Goal: Task Accomplishment & Management: Manage account settings

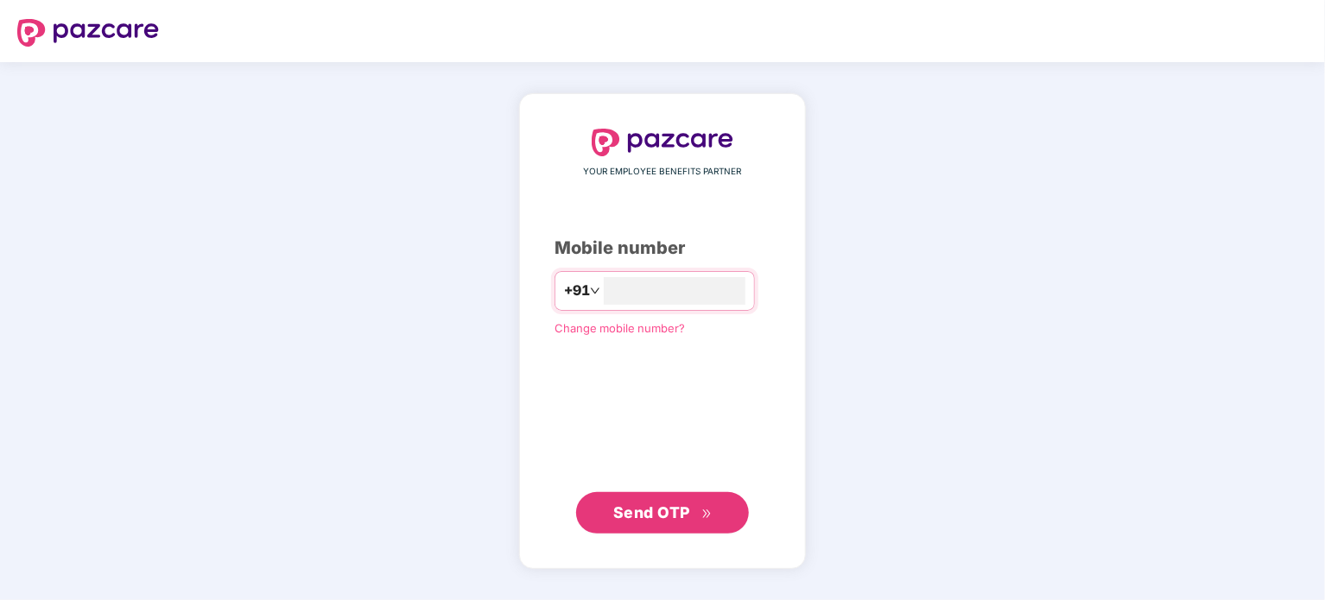
type input "**********"
click at [668, 506] on span "Send OTP" at bounding box center [651, 513] width 77 height 18
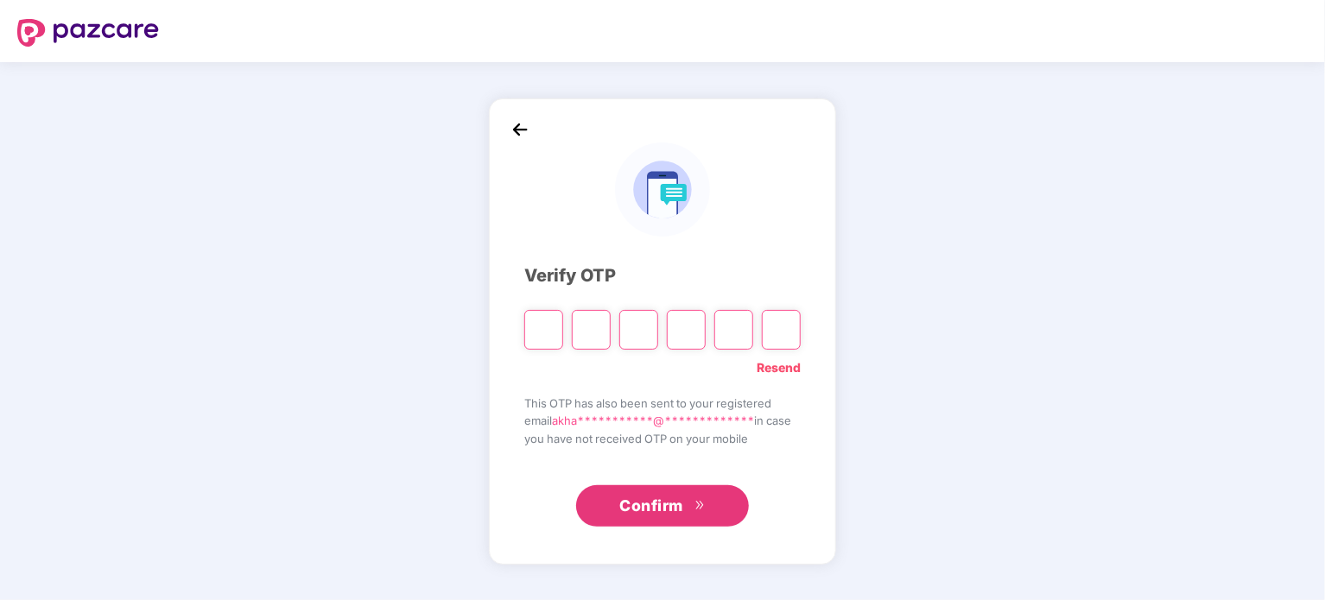
type input "*"
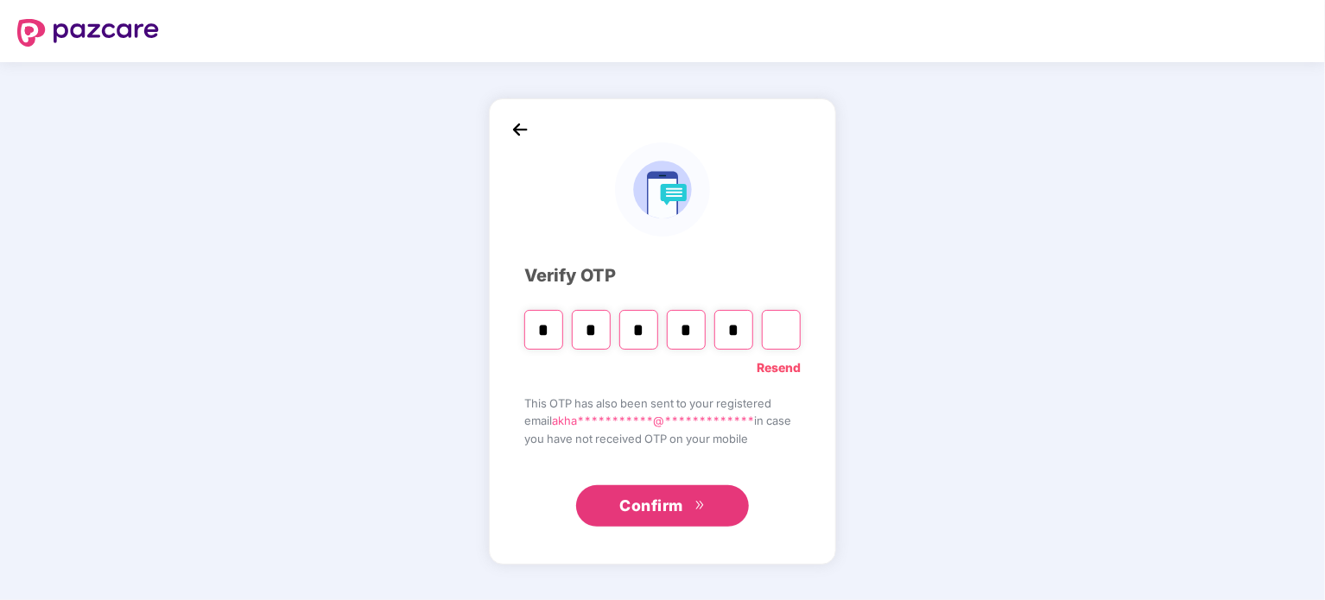
type input "*"
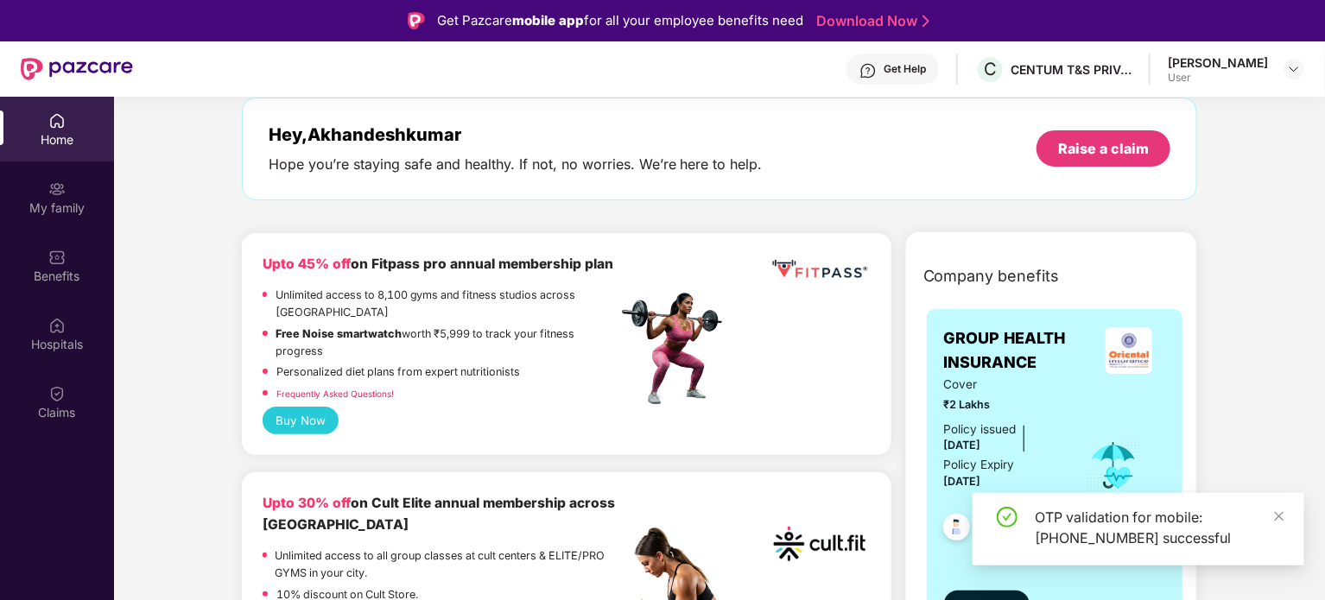
scroll to position [259, 0]
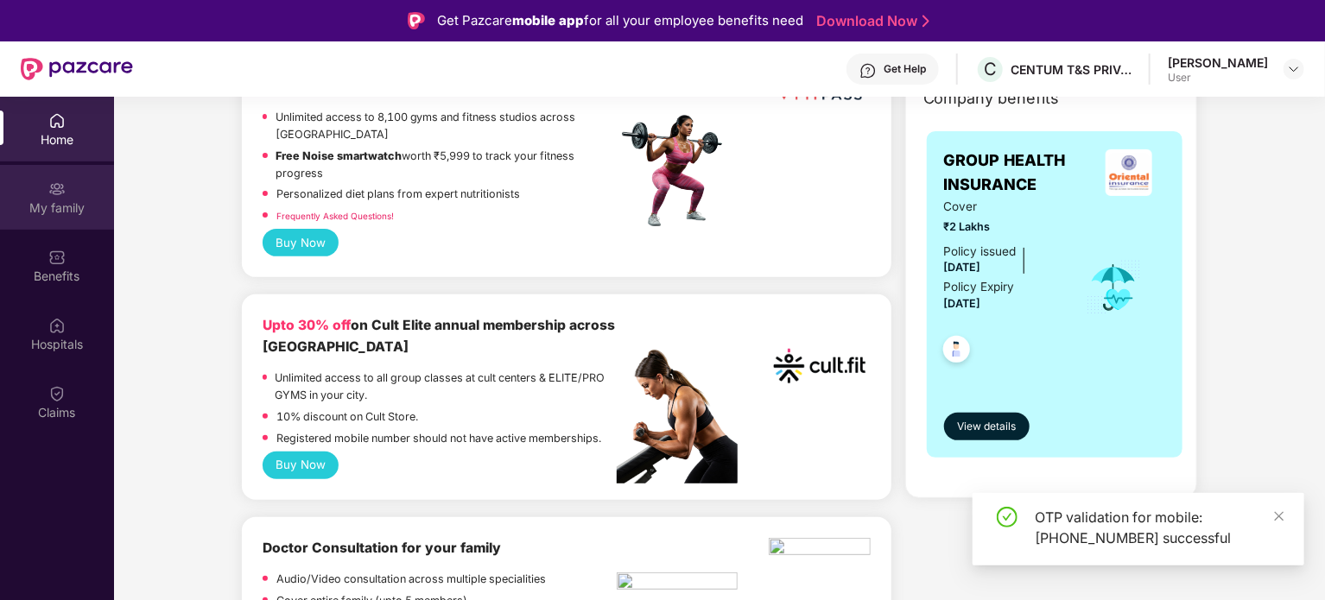
click at [66, 200] on div "My family" at bounding box center [57, 208] width 114 height 17
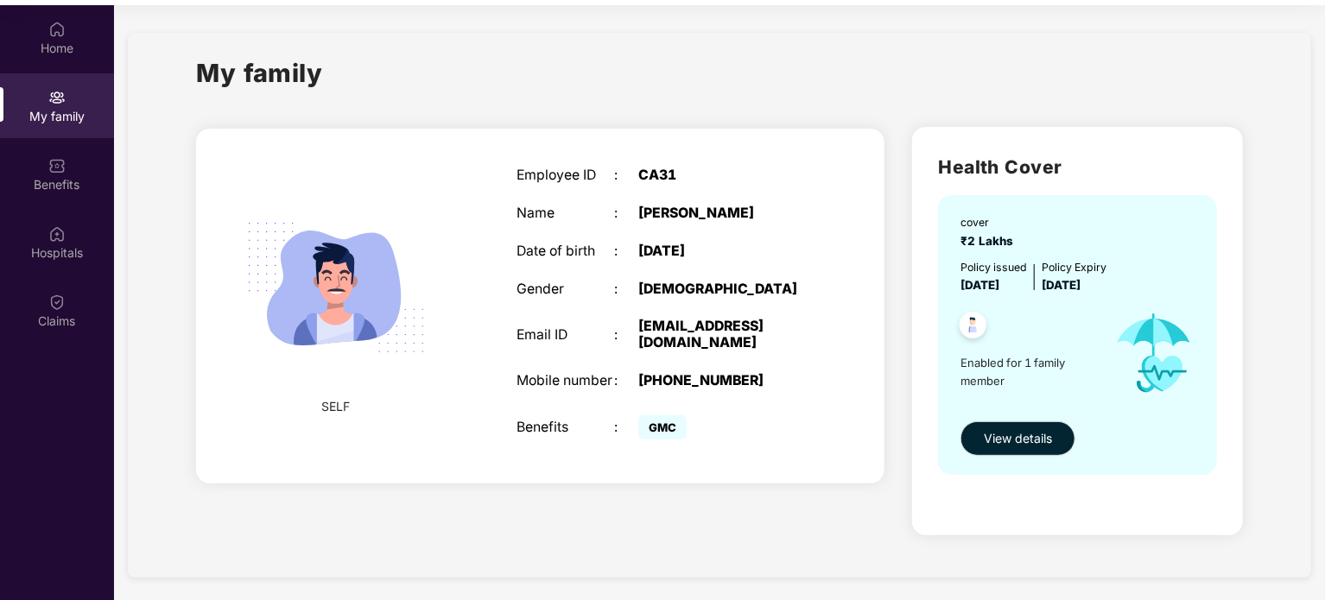
scroll to position [97, 0]
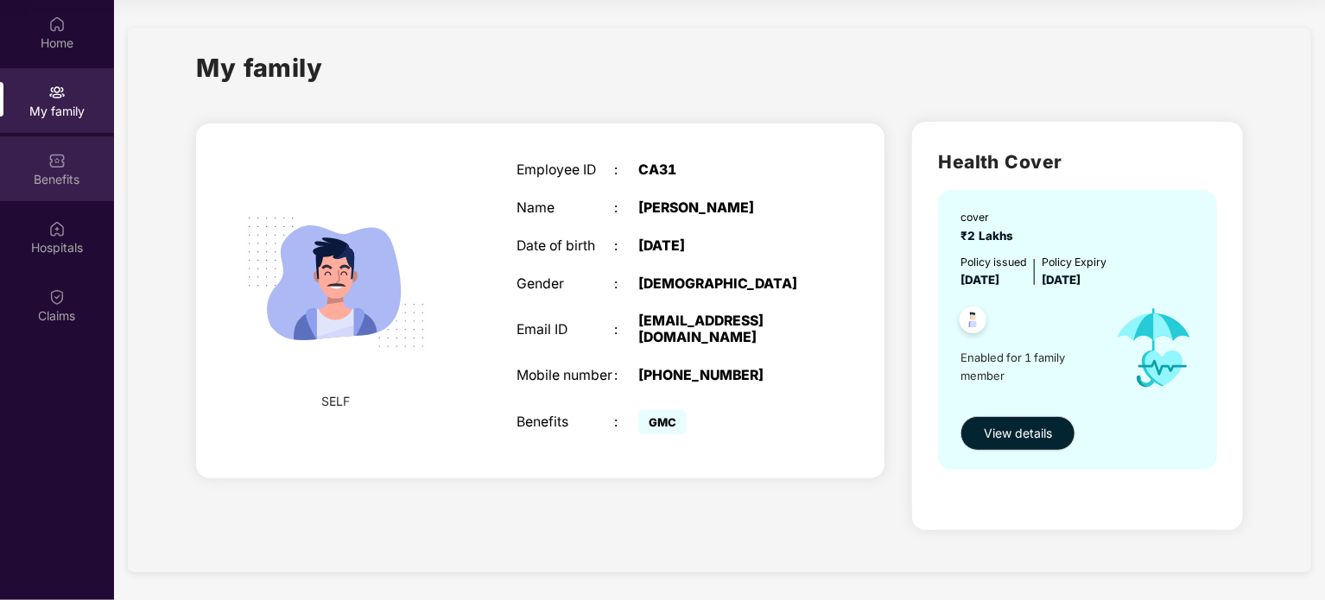
click at [73, 174] on div "Benefits" at bounding box center [57, 179] width 114 height 17
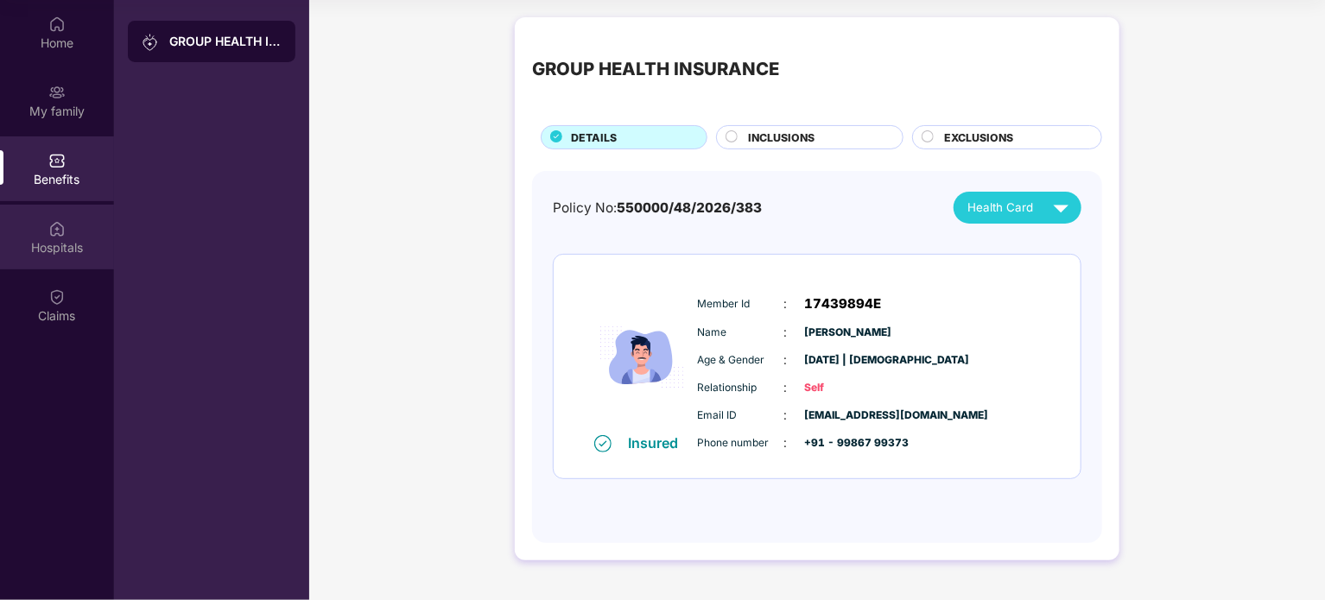
click at [54, 240] on div "Hospitals" at bounding box center [57, 247] width 114 height 17
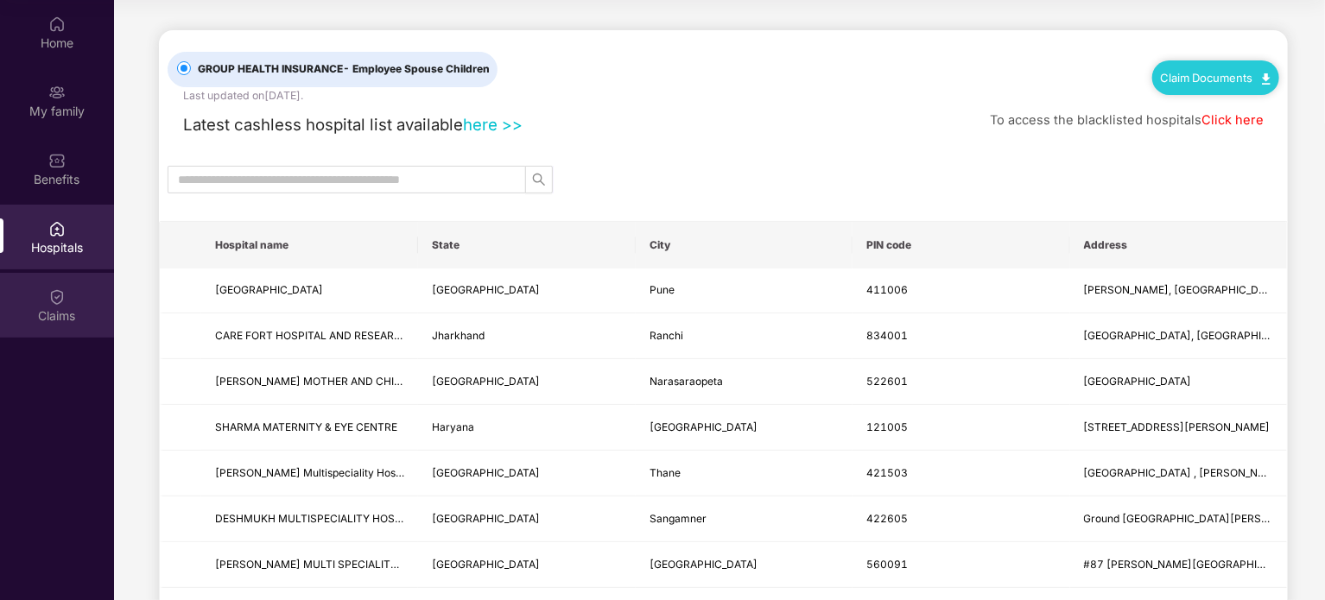
click at [55, 308] on div "Claims" at bounding box center [57, 316] width 114 height 17
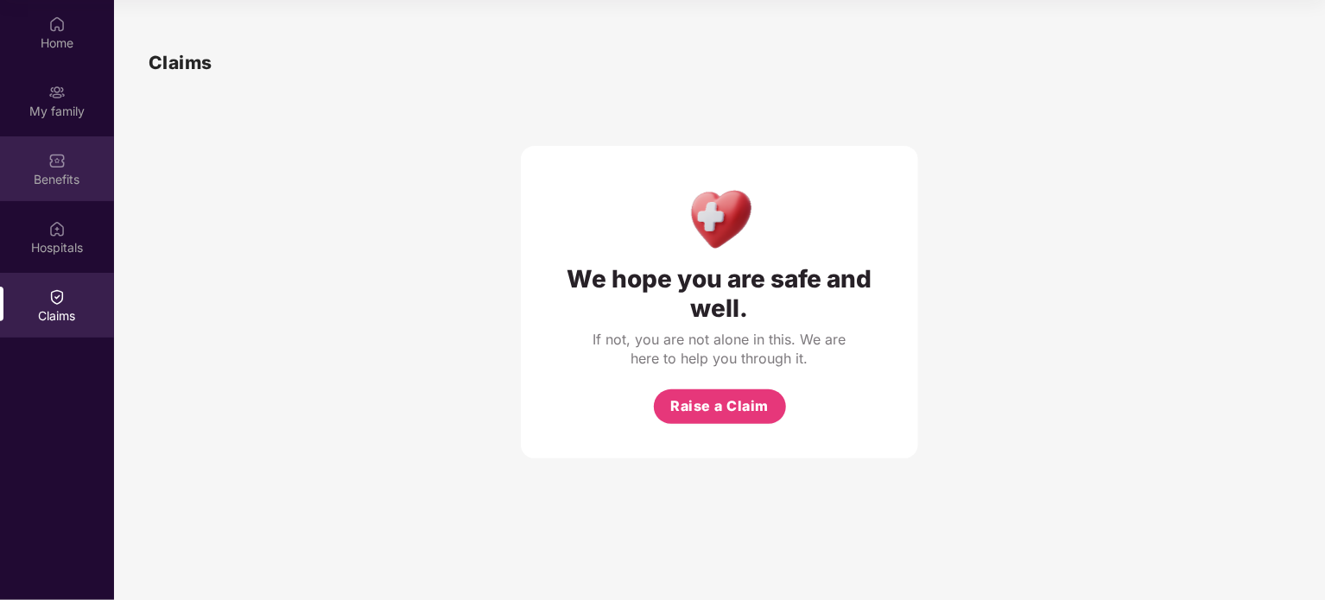
click at [55, 171] on div "Benefits" at bounding box center [57, 179] width 114 height 17
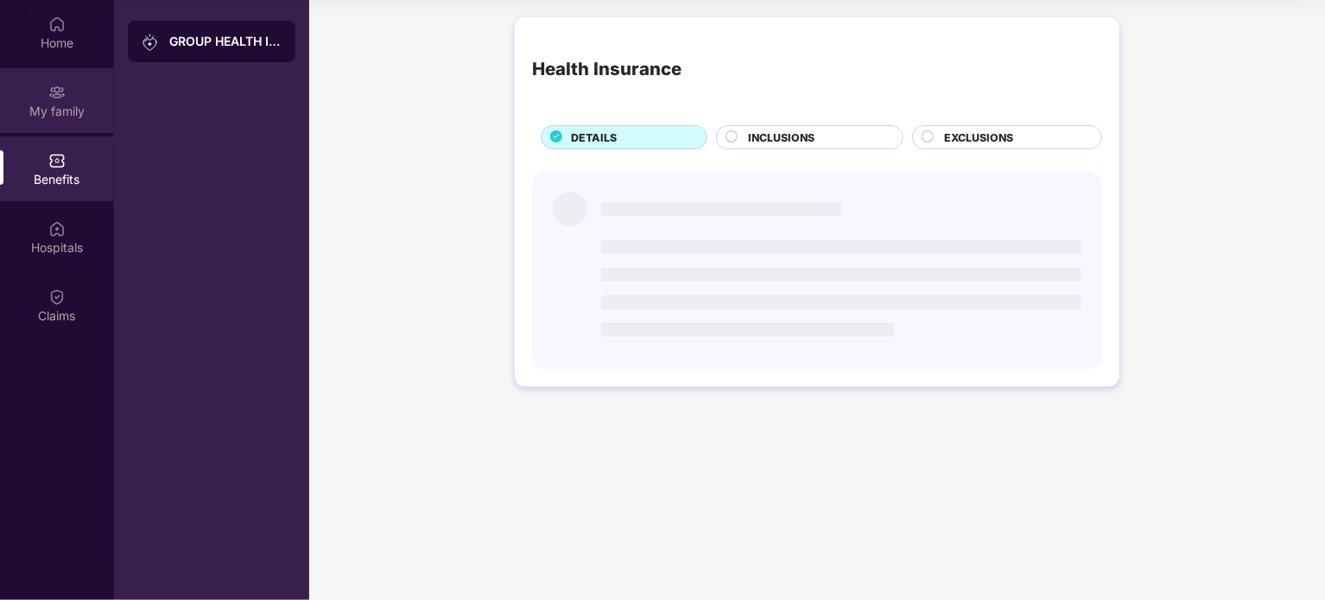
click at [59, 108] on div "My family" at bounding box center [57, 111] width 114 height 17
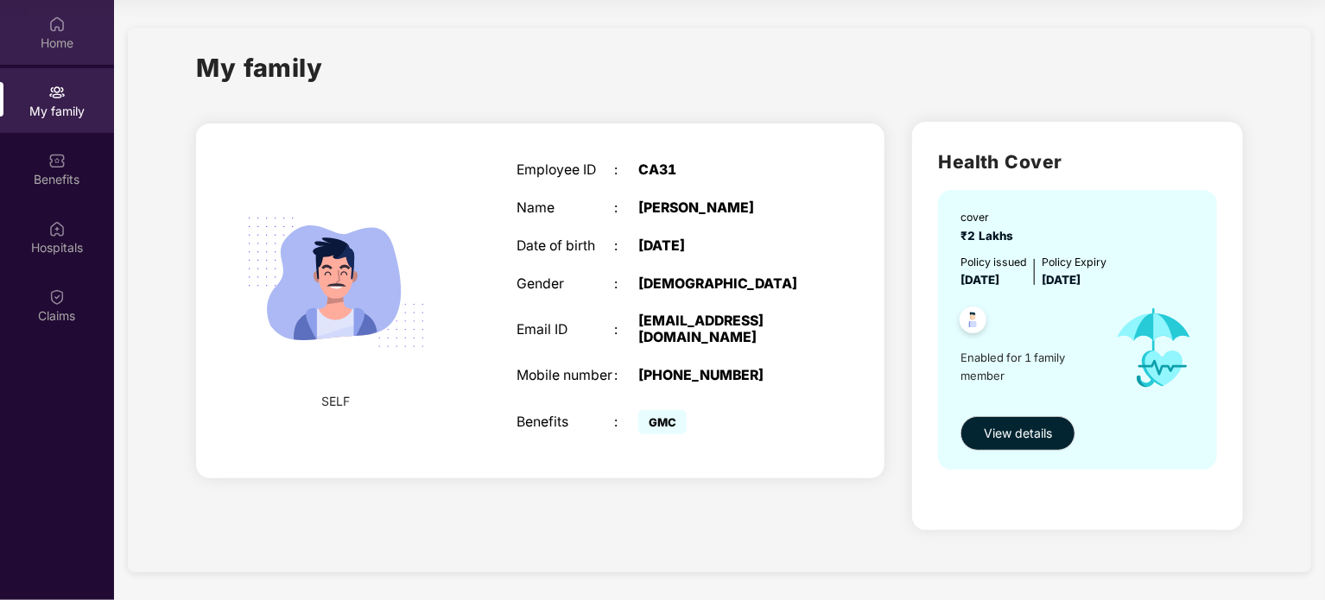
click at [66, 36] on div "Home" at bounding box center [57, 43] width 114 height 17
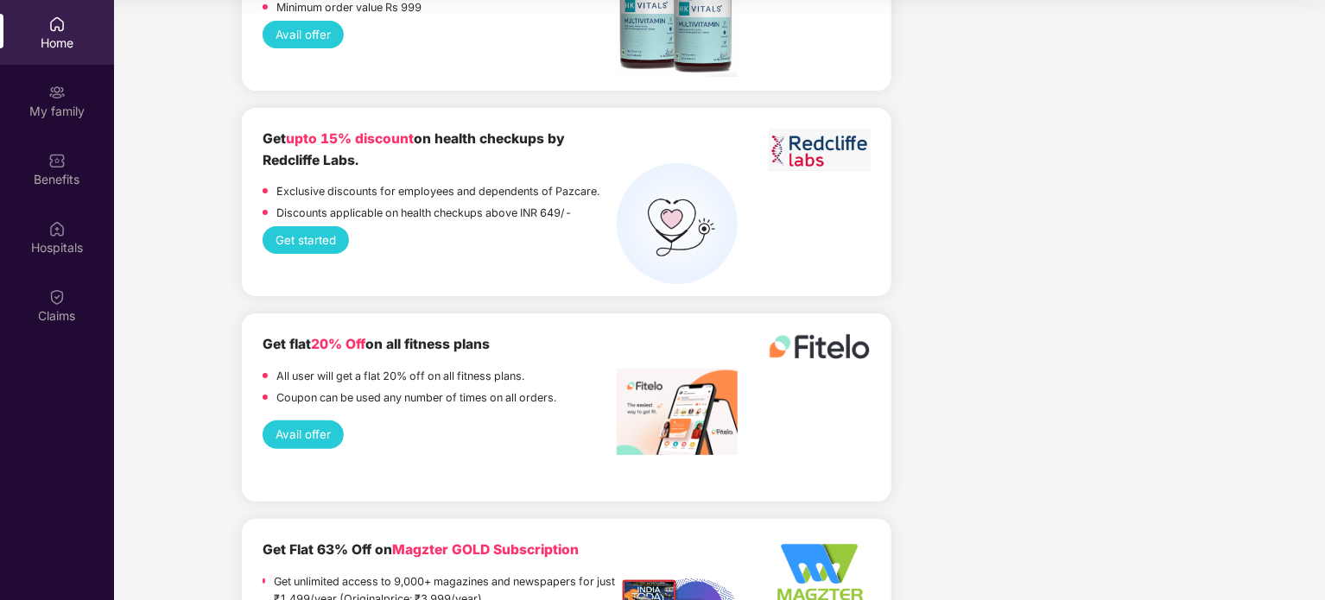
scroll to position [2888, 0]
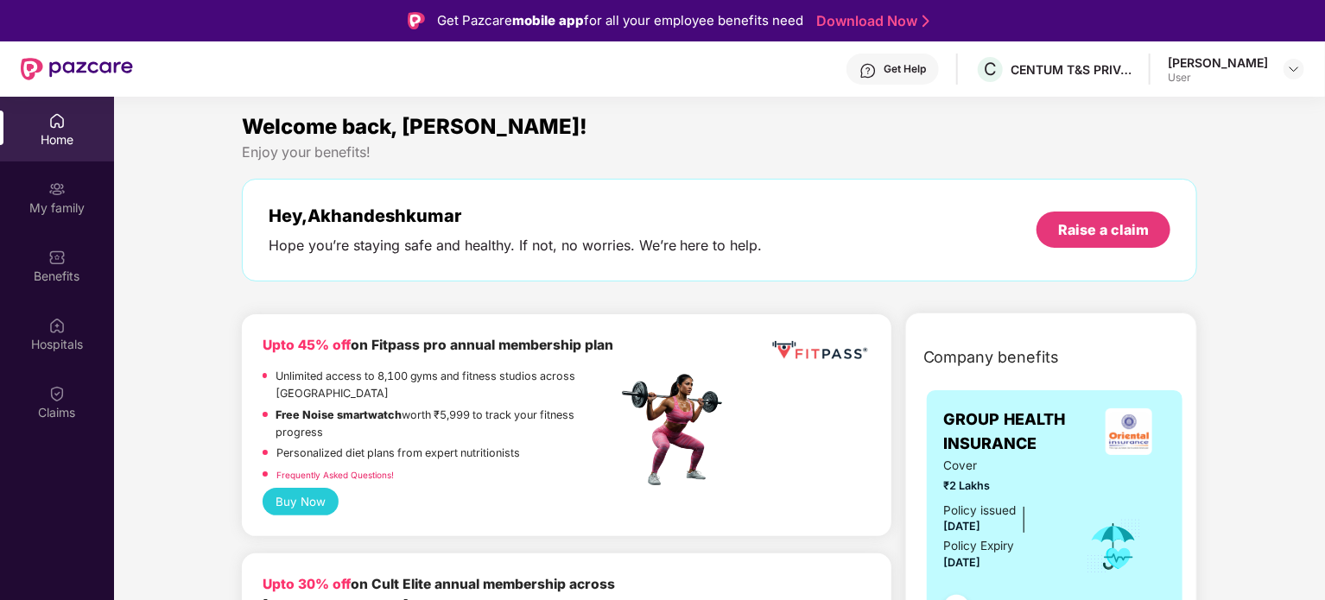
click at [1302, 60] on div at bounding box center [1294, 69] width 21 height 21
click at [1292, 78] on div at bounding box center [1294, 69] width 21 height 21
click at [1143, 109] on div "Logout" at bounding box center [1212, 110] width 225 height 34
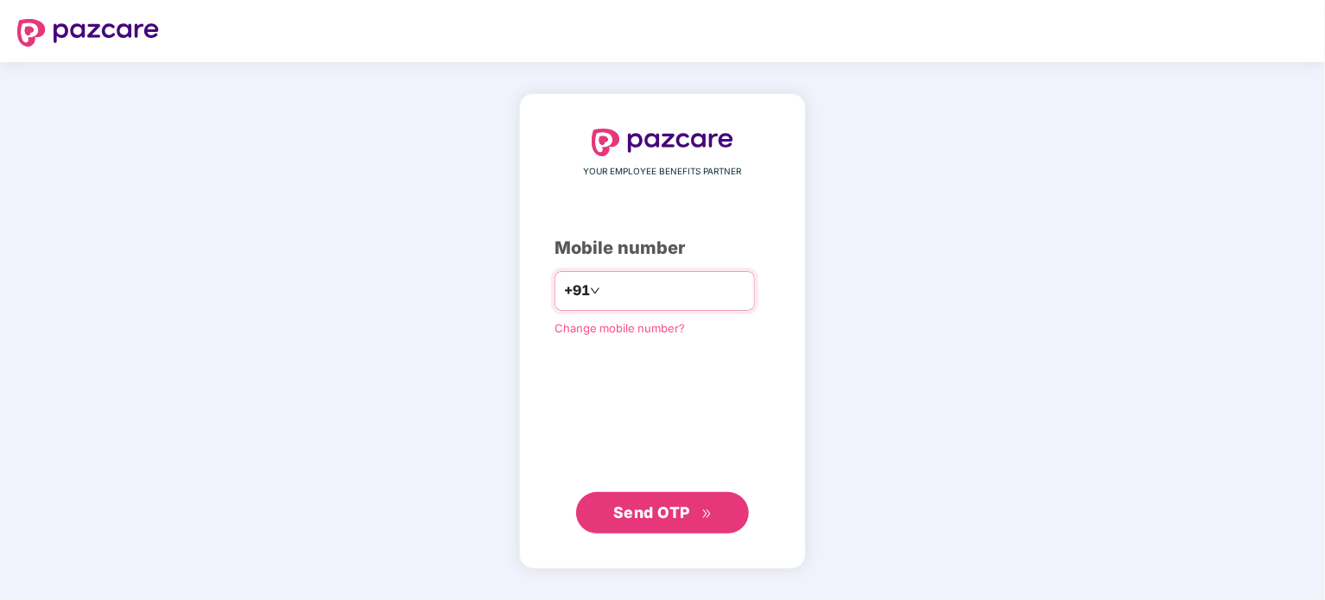
click at [644, 307] on div "+91" at bounding box center [655, 291] width 200 height 40
click at [644, 293] on input "number" at bounding box center [675, 291] width 142 height 28
type input "**********"
click at [656, 528] on button "Send OTP" at bounding box center [662, 511] width 173 height 41
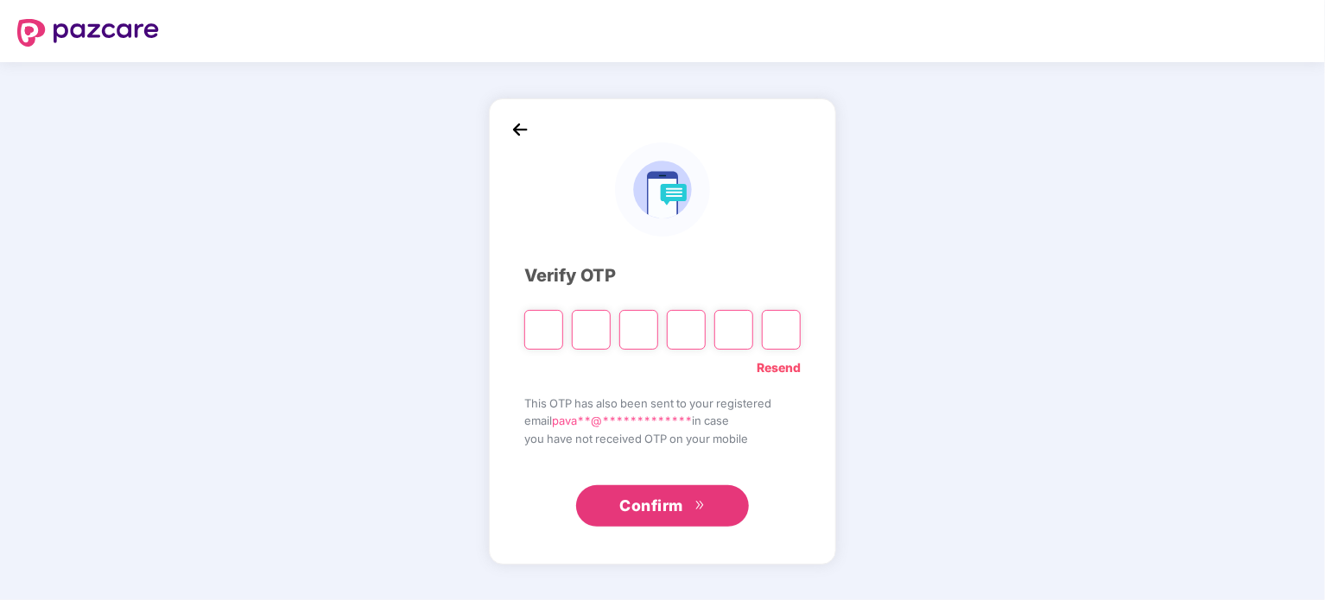
type input "*"
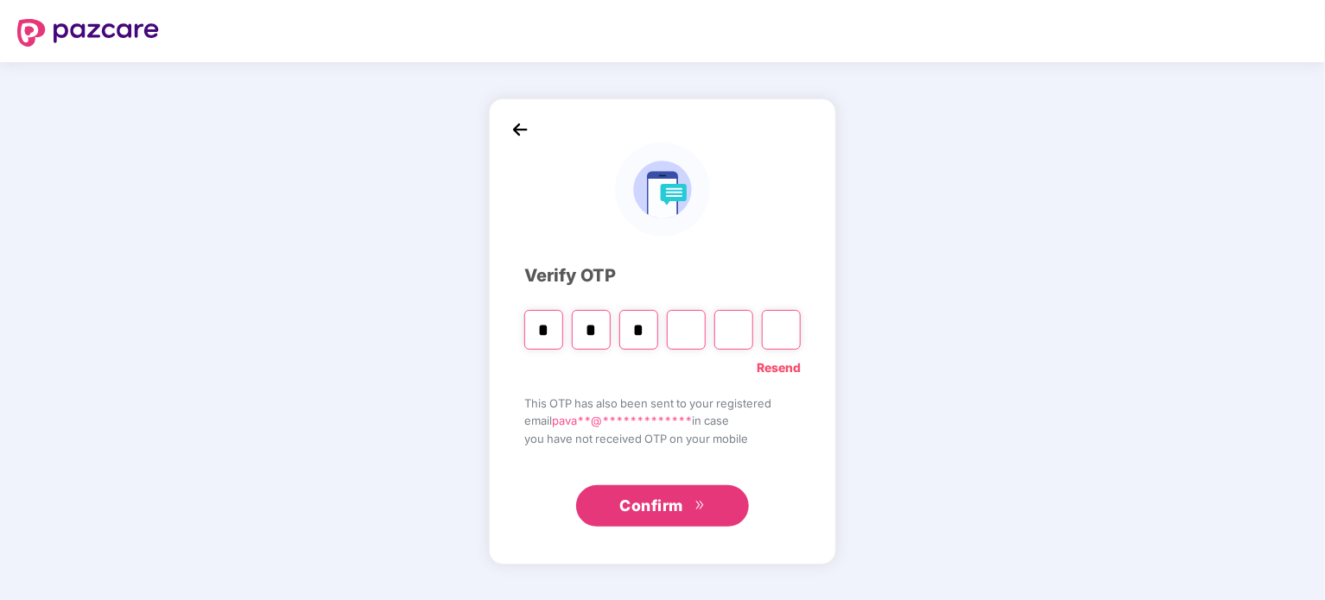
type input "*"
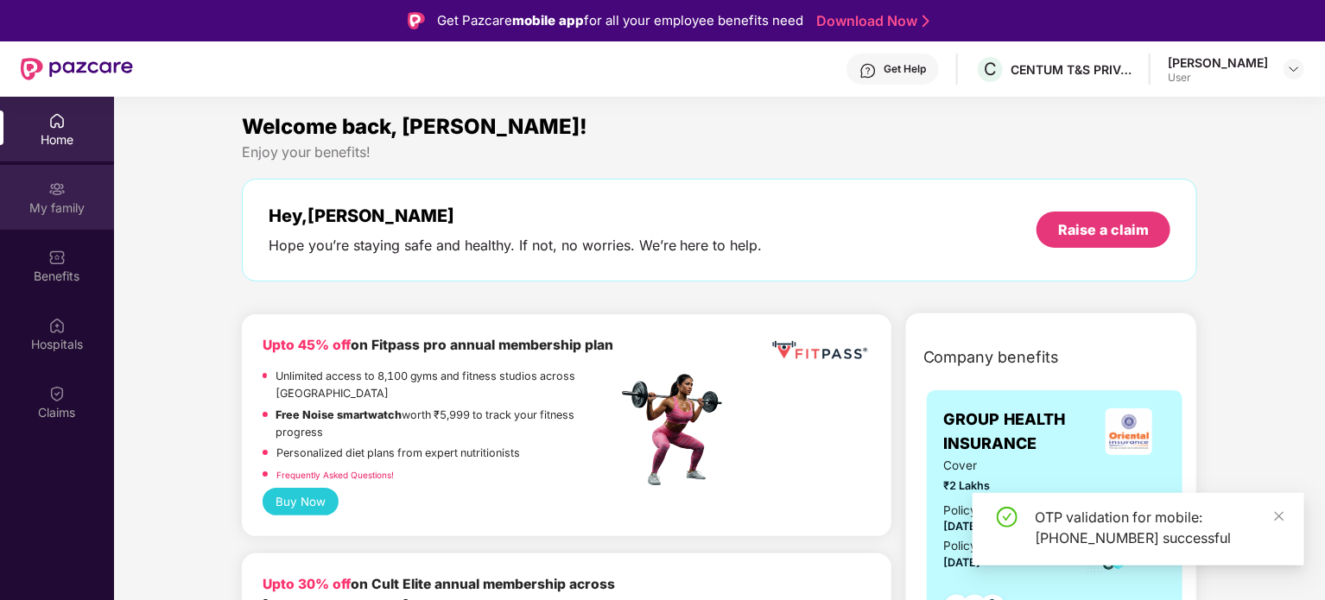
click at [69, 205] on div "My family" at bounding box center [57, 208] width 114 height 17
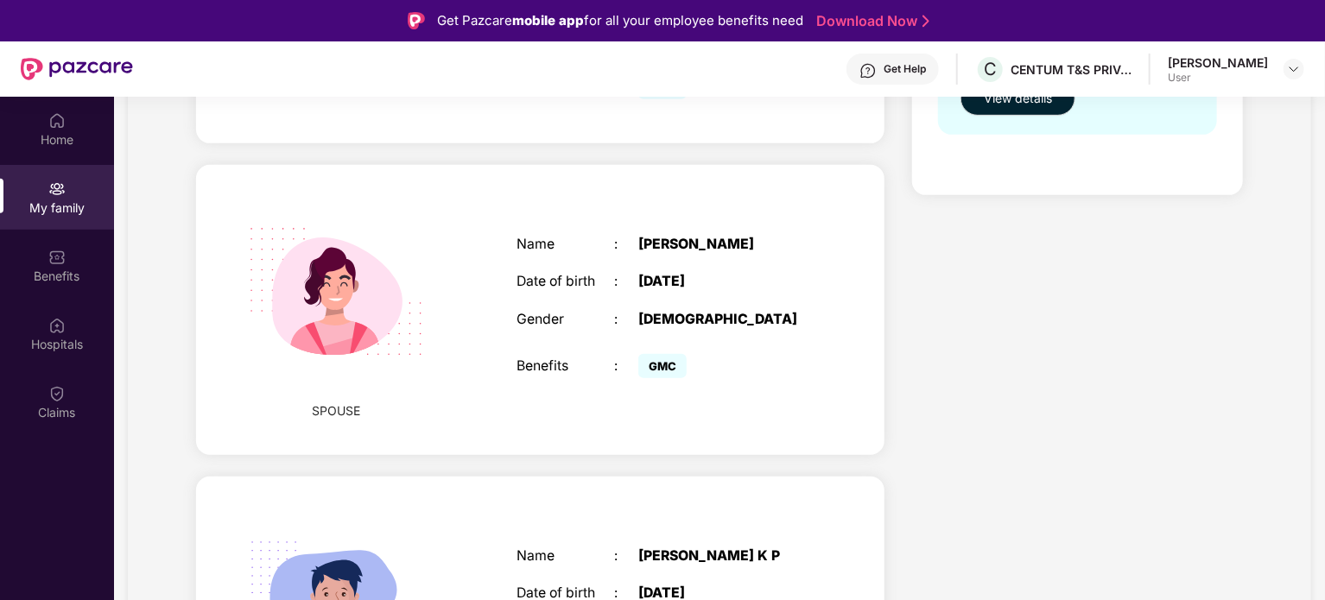
scroll to position [572, 0]
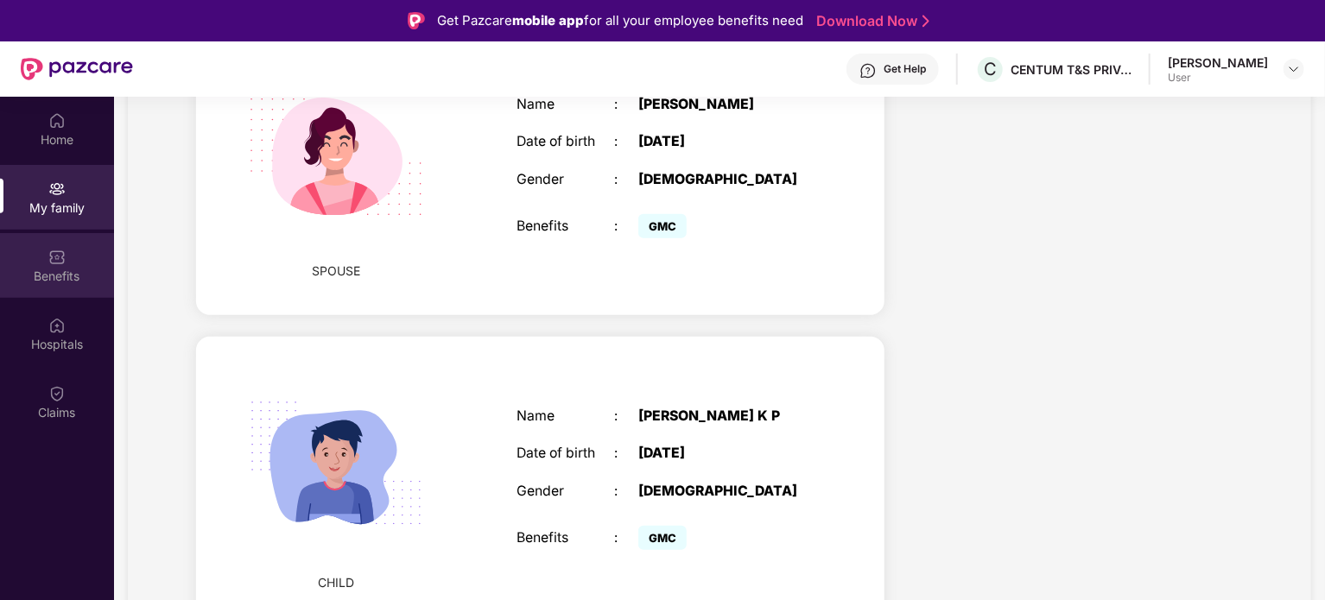
click at [69, 255] on div "Benefits" at bounding box center [57, 265] width 114 height 65
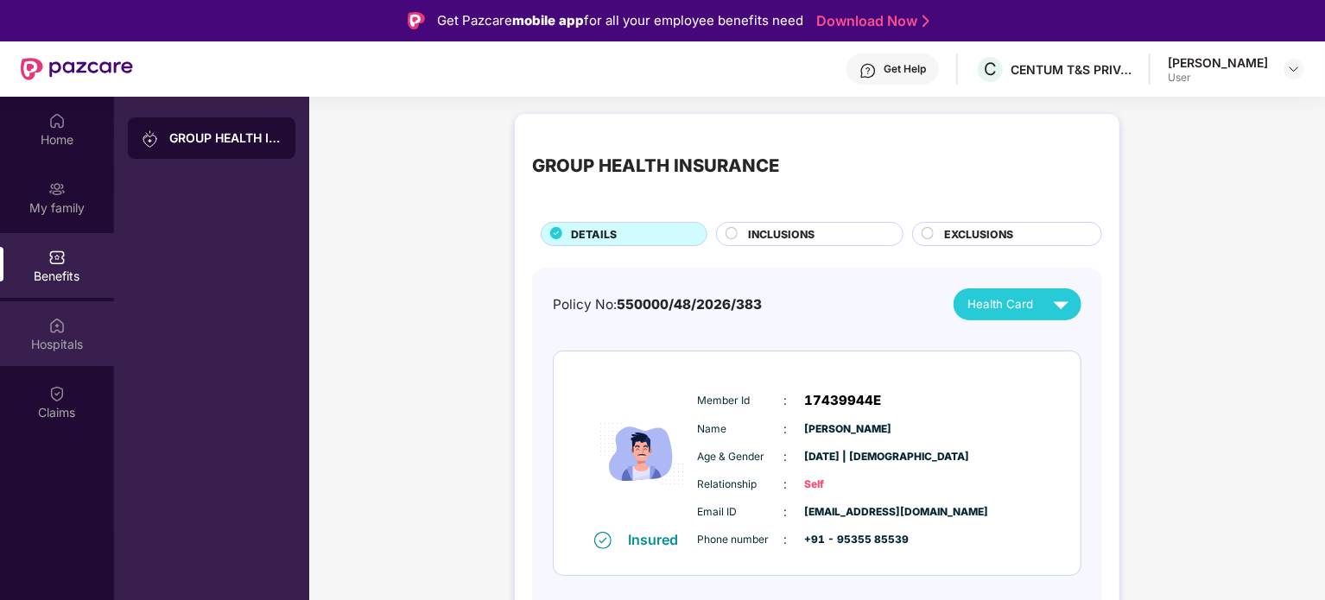
click at [58, 333] on img at bounding box center [56, 325] width 17 height 17
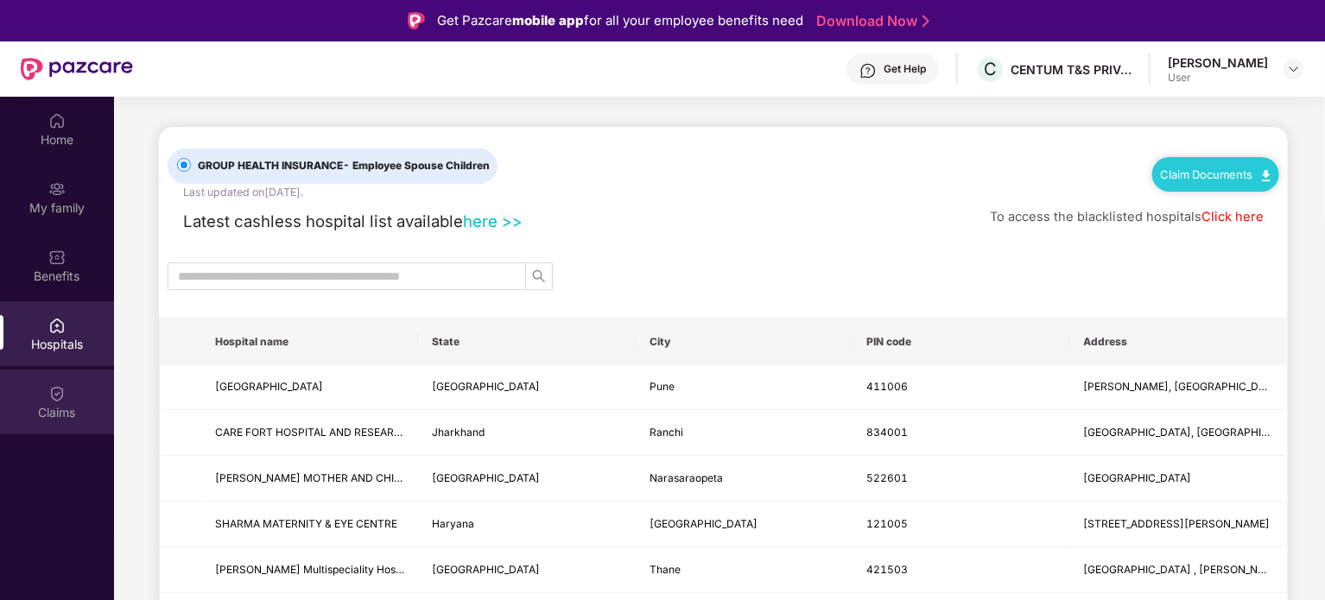
click at [55, 400] on img at bounding box center [56, 393] width 17 height 17
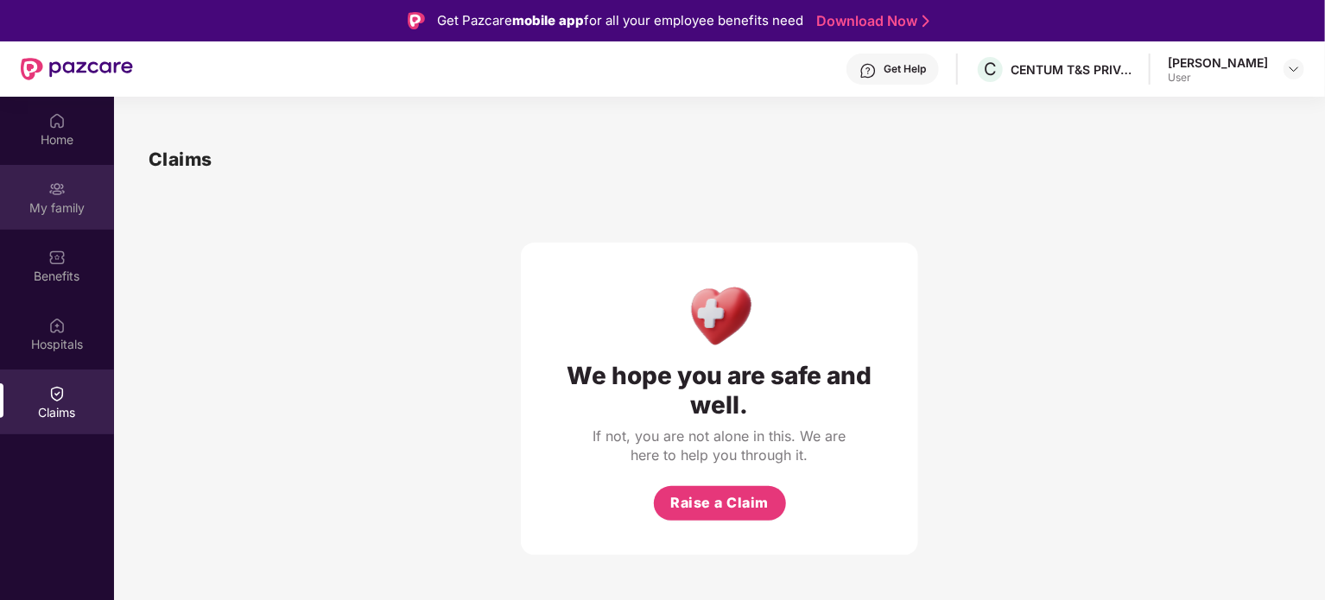
click at [67, 202] on div "My family" at bounding box center [57, 208] width 114 height 17
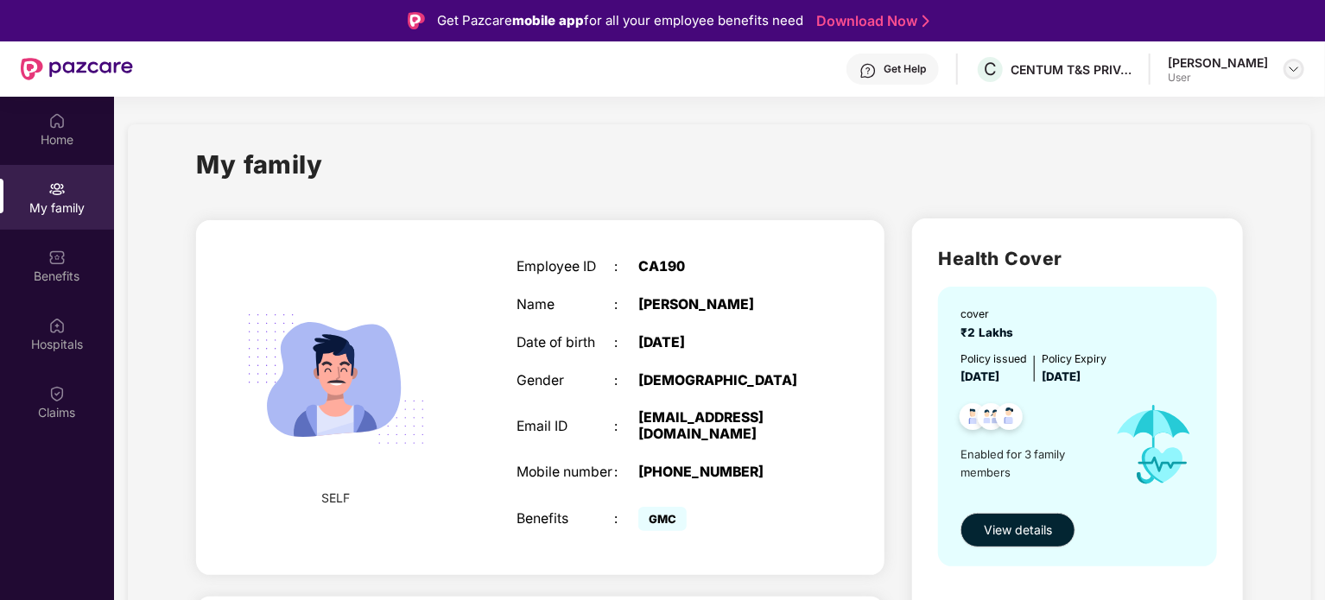
click at [1288, 69] on img at bounding box center [1294, 69] width 14 height 14
click at [1139, 118] on div "Logout" at bounding box center [1212, 110] width 225 height 34
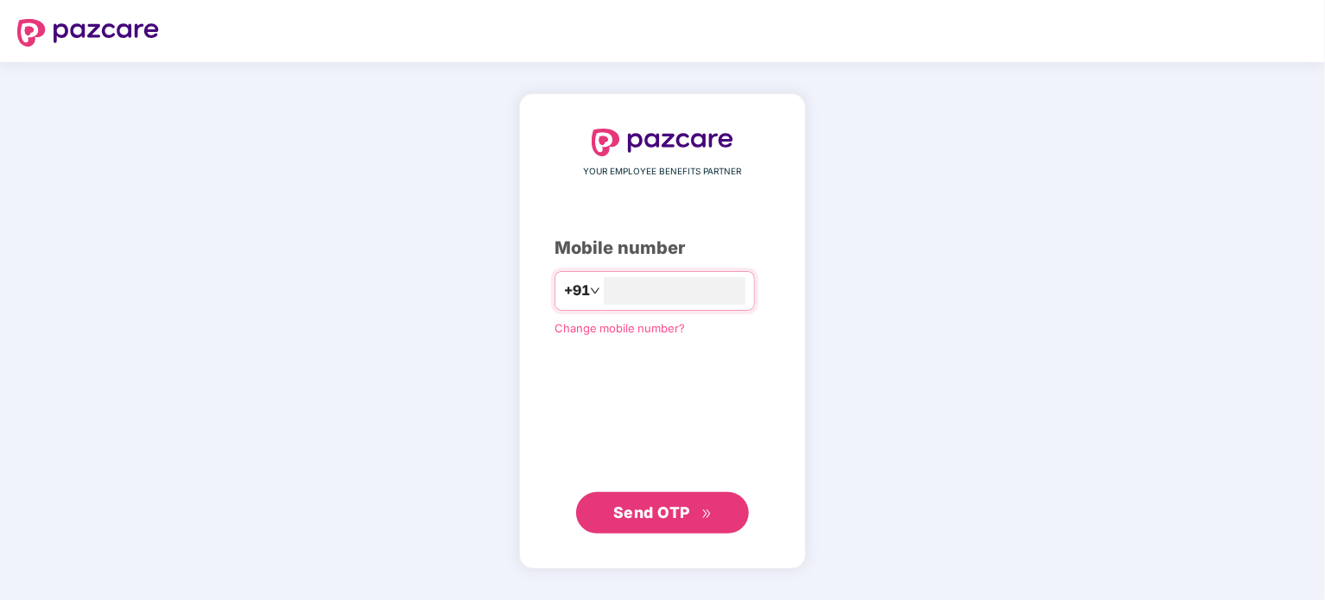
click at [1094, 309] on div "YOUR EMPLOYEE BENEFITS PARTNER Mobile number +91 Change mobile number? Send OTP" at bounding box center [662, 331] width 1325 height 538
